Goal: Navigation & Orientation: Find specific page/section

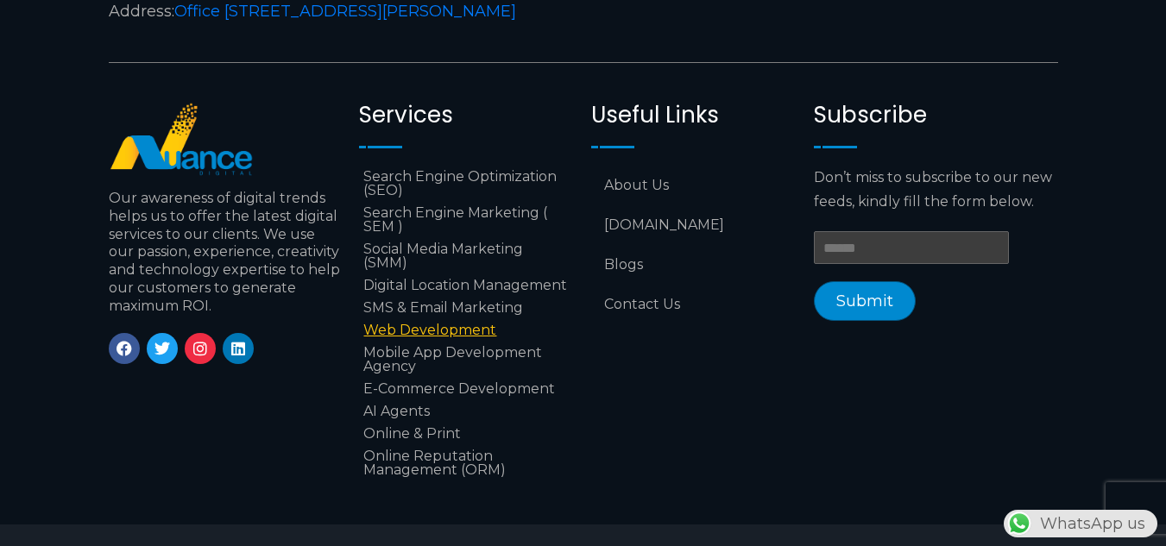
click at [385, 335] on link "Web Development" at bounding box center [466, 330] width 215 height 22
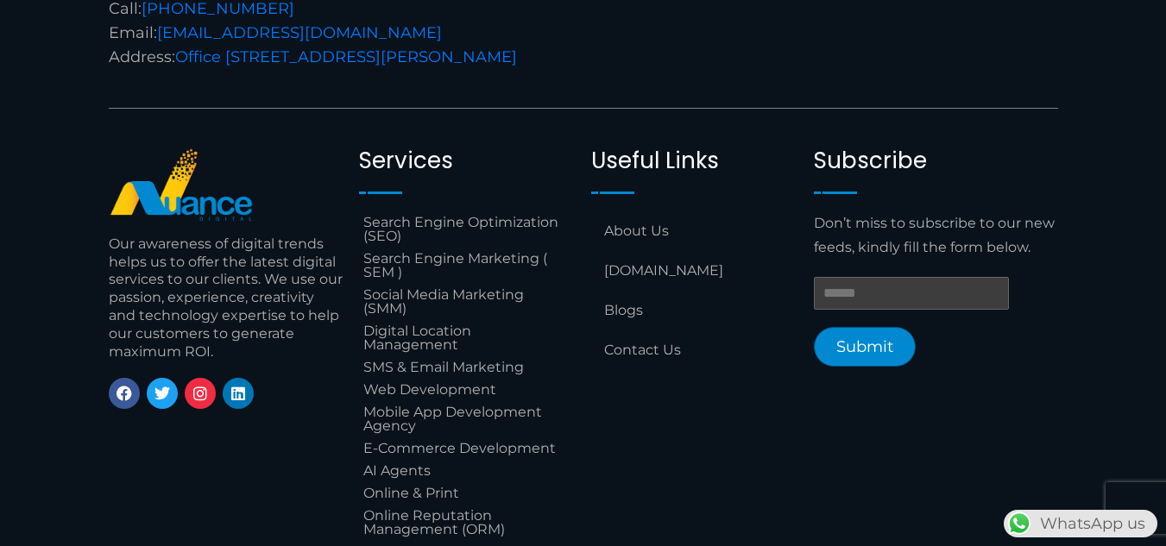
scroll to position [4298, 0]
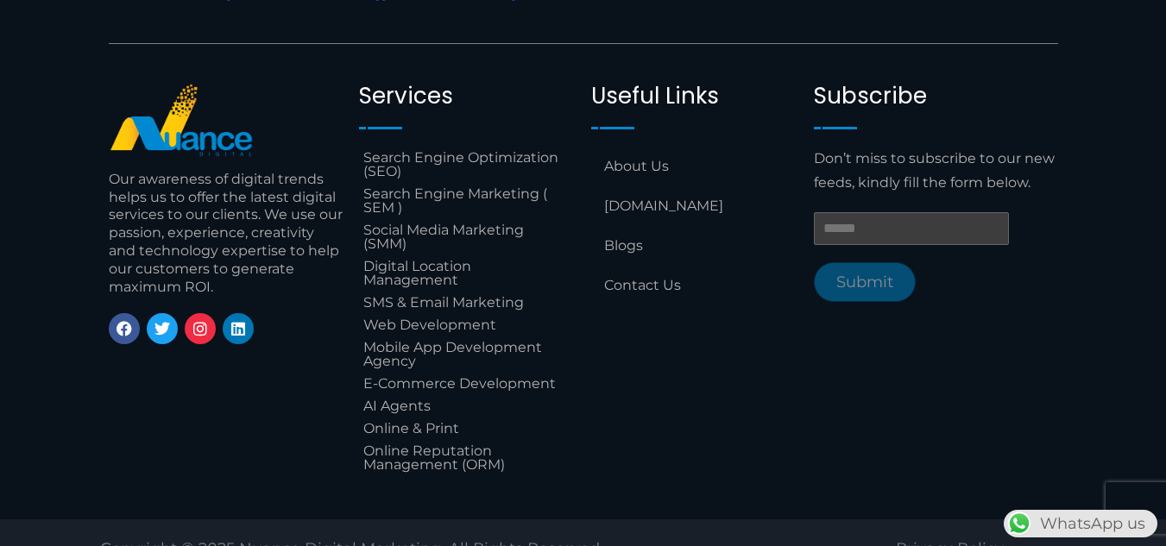
click at [850, 212] on input "Email *" at bounding box center [911, 228] width 195 height 33
click at [745, 337] on div "Useful Links Menu About Us Localorm.com Blogs Contact Us" at bounding box center [693, 279] width 223 height 411
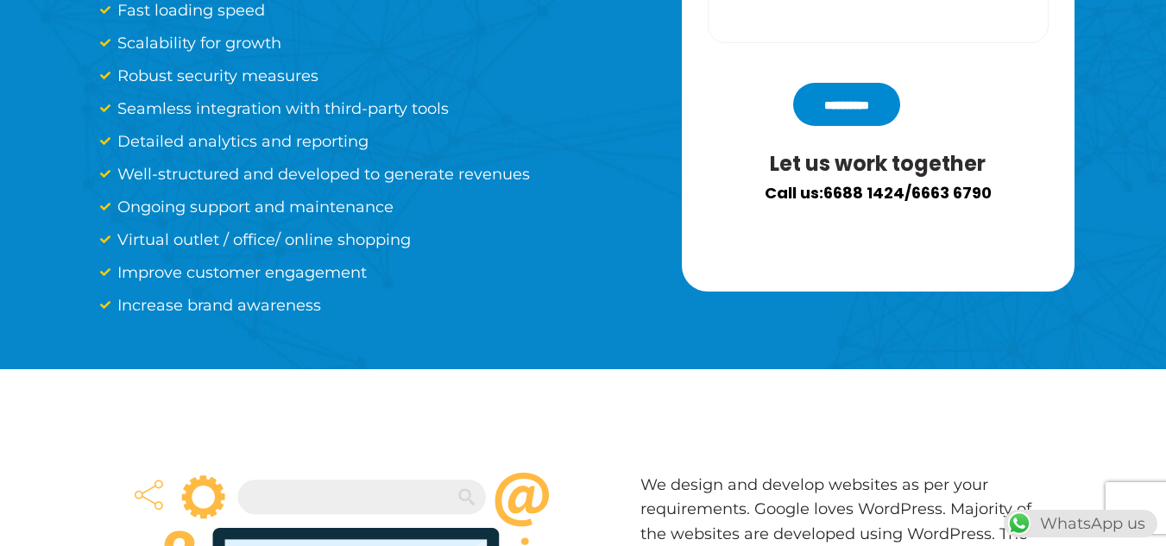
scroll to position [0, 0]
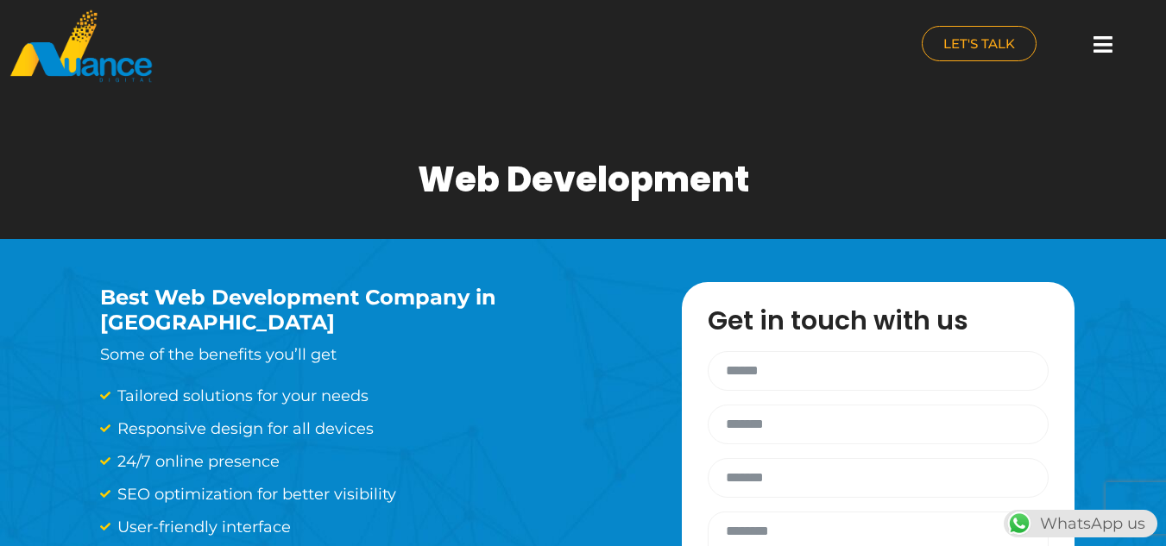
click at [108, 59] on img at bounding box center [81, 46] width 145 height 75
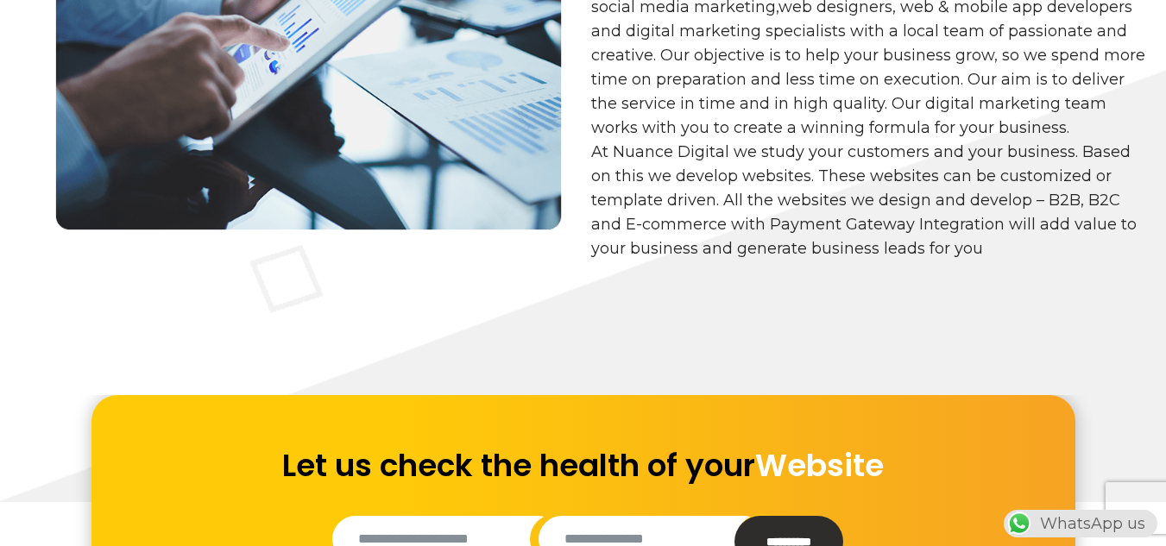
scroll to position [989, 0]
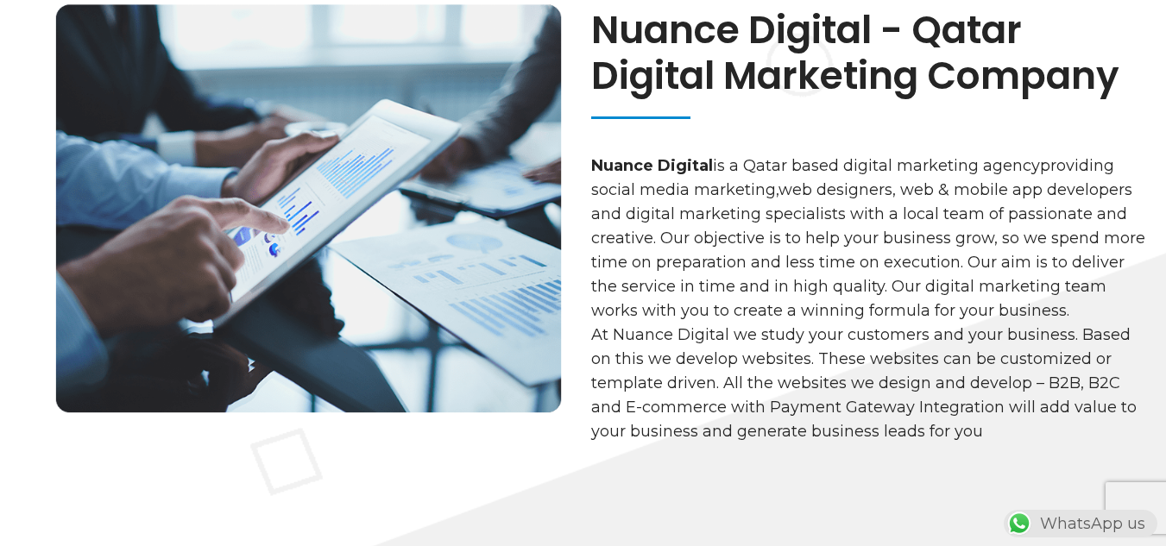
scroll to position [795, 0]
